Goal: Transaction & Acquisition: Download file/media

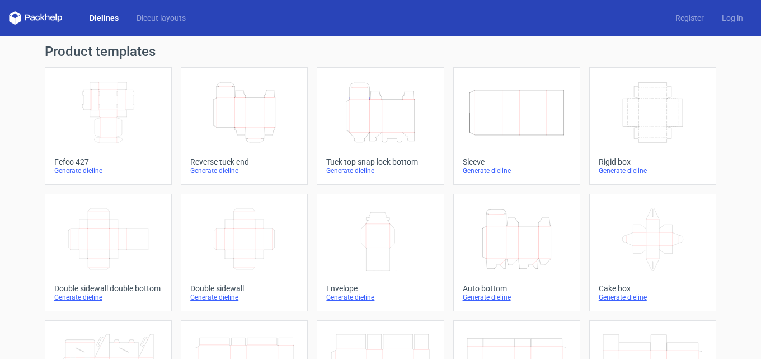
click at [350, 170] on div "Generate dieline" at bounding box center [380, 170] width 108 height 9
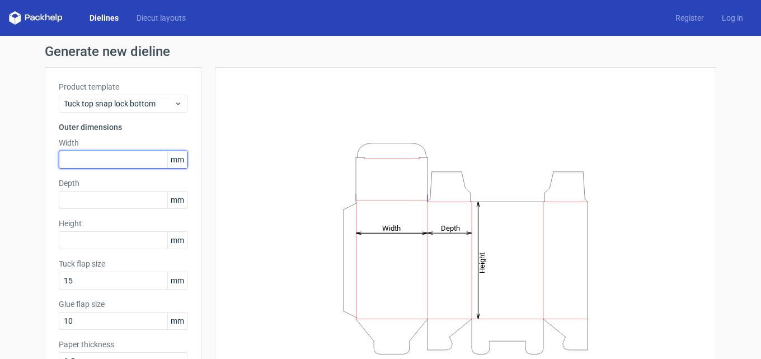
click at [111, 165] on input "text" at bounding box center [123, 160] width 129 height 18
type input "140"
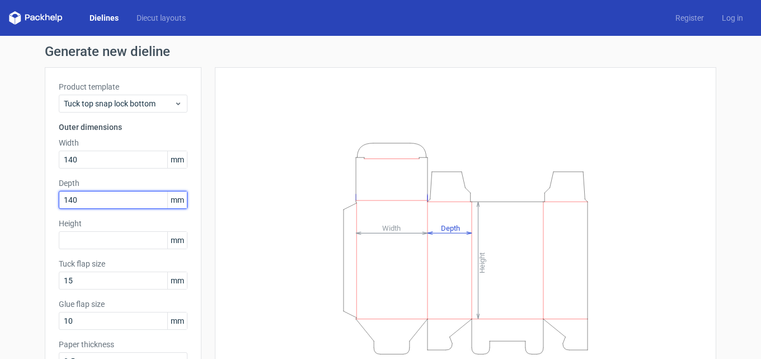
type input "140"
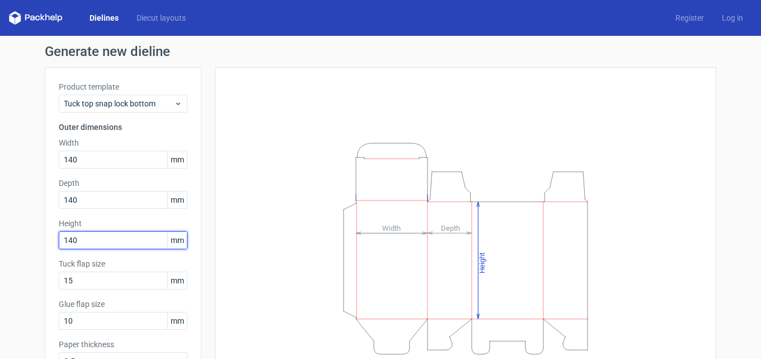
type input "140"
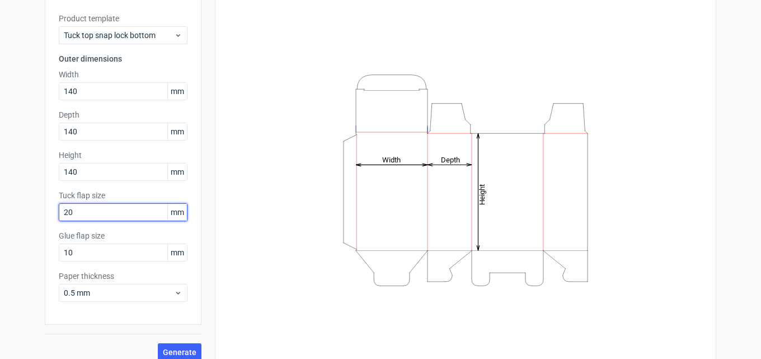
scroll to position [79, 0]
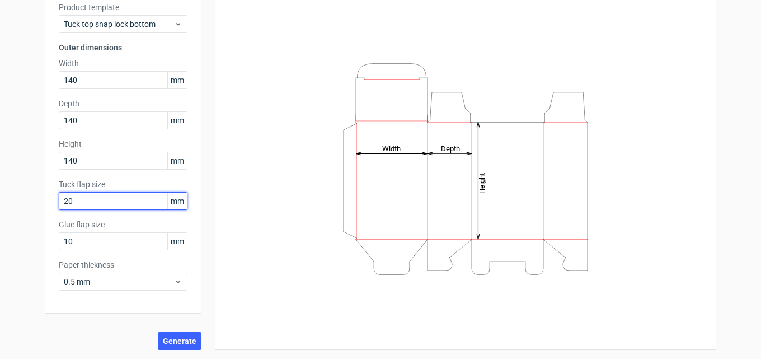
type input "20"
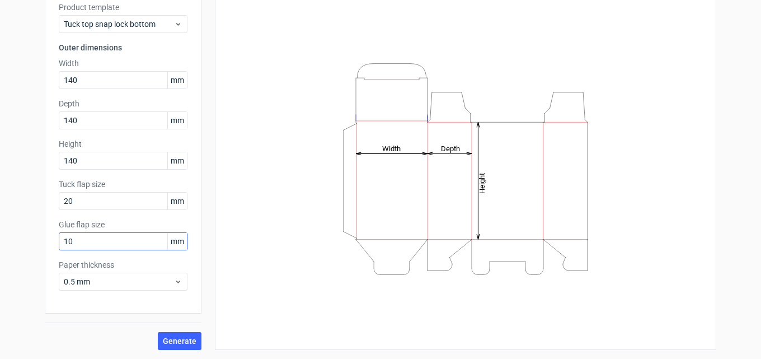
drag, startPoint x: 110, startPoint y: 252, endPoint x: 101, endPoint y: 246, distance: 10.1
click at [104, 248] on div "Product template Tuck top snap lock bottom Outer dimensions Width 140 mm Depth …" at bounding box center [123, 151] width 157 height 326
drag, startPoint x: 101, startPoint y: 246, endPoint x: 0, endPoint y: 271, distance: 104.2
click at [0, 238] on div "Generate new dieline Product template Tuck top snap lock bottom Outer dimension…" at bounding box center [380, 157] width 761 height 402
type input "15"
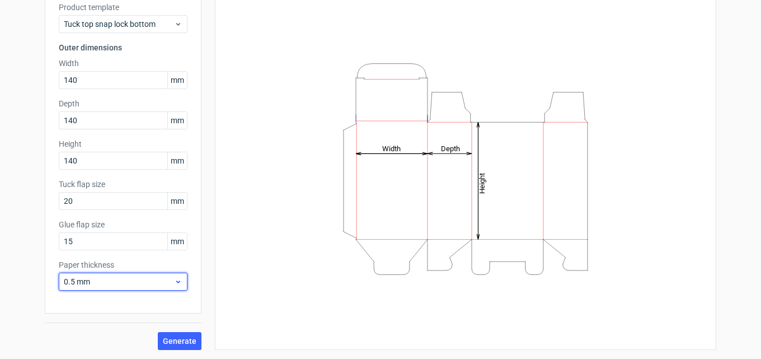
click at [179, 282] on div "0.5 mm" at bounding box center [123, 281] width 129 height 18
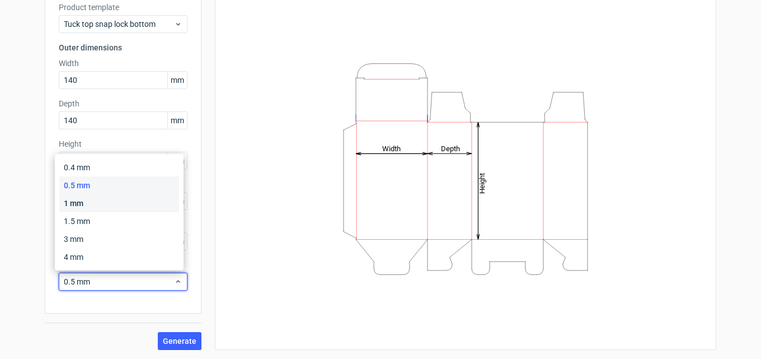
click at [131, 206] on div "1 mm" at bounding box center [119, 203] width 120 height 18
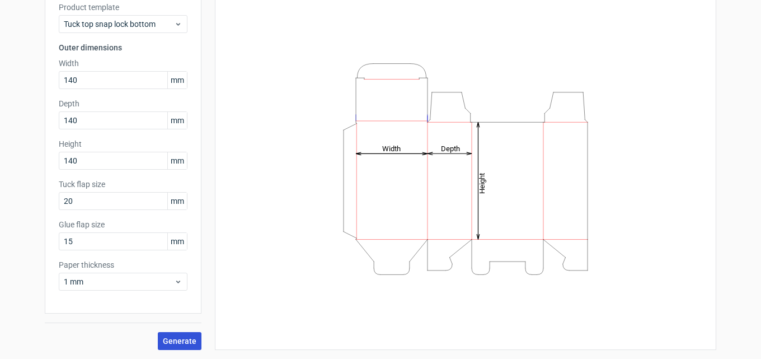
click at [189, 334] on button "Generate" at bounding box center [180, 341] width 44 height 18
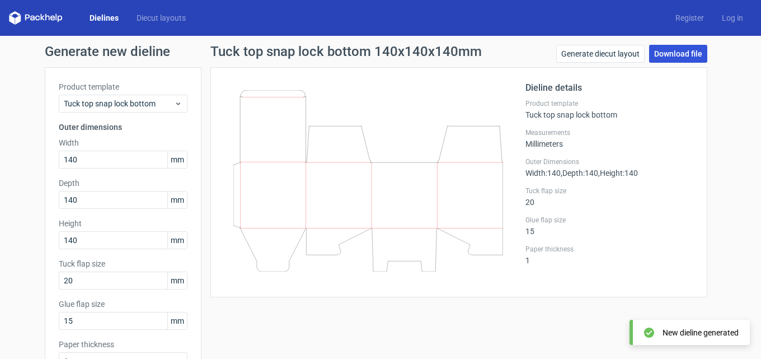
click at [687, 50] on link "Download file" at bounding box center [678, 54] width 58 height 18
